Goal: Task Accomplishment & Management: Complete application form

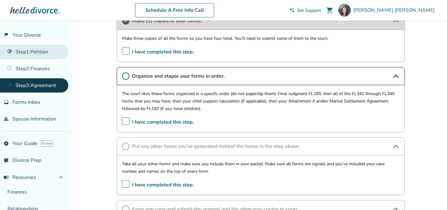
click at [42, 51] on link "Step 1 : Petition" at bounding box center [34, 52] width 68 height 14
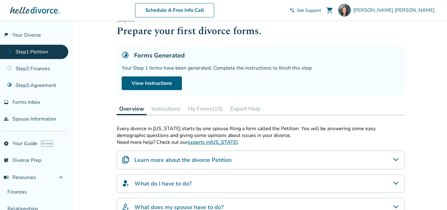
scroll to position [16, 0]
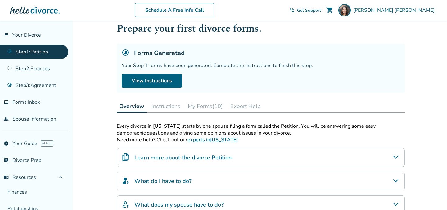
click at [198, 105] on button "My Forms (10)" at bounding box center [205, 106] width 40 height 12
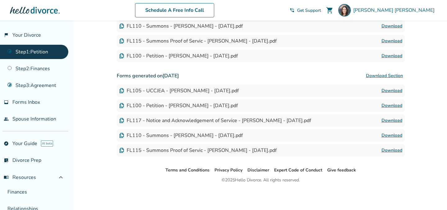
scroll to position [221, 0]
click at [41, 67] on link "Step 2 : Finances" at bounding box center [34, 68] width 68 height 14
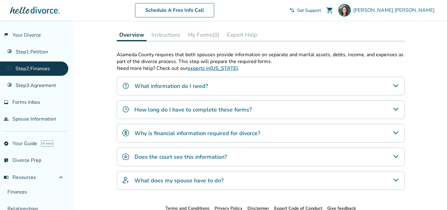
scroll to position [175, 0]
click at [207, 36] on button "My Forms (0)" at bounding box center [203, 34] width 37 height 12
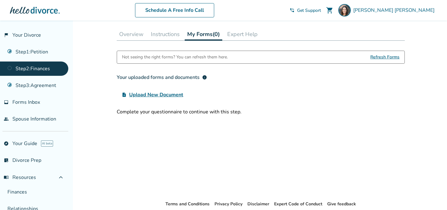
click at [169, 37] on button "Instructions" at bounding box center [165, 34] width 34 height 12
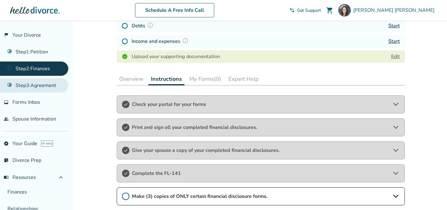
scroll to position [124, 0]
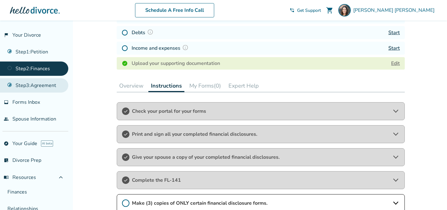
click at [54, 87] on link "Step 3 : Agreement" at bounding box center [34, 85] width 68 height 14
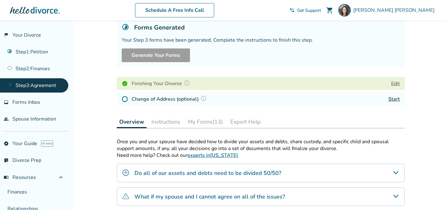
scroll to position [51, 0]
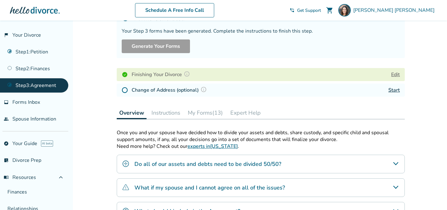
click at [208, 112] on button "My Forms (13)" at bounding box center [205, 112] width 40 height 12
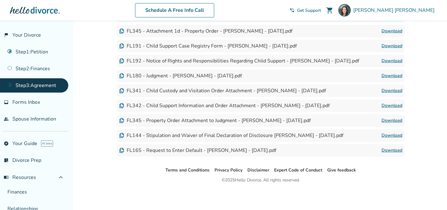
scroll to position [288, 0]
click at [392, 151] on link "Download" at bounding box center [391, 149] width 21 height 7
